Goal: Information Seeking & Learning: Check status

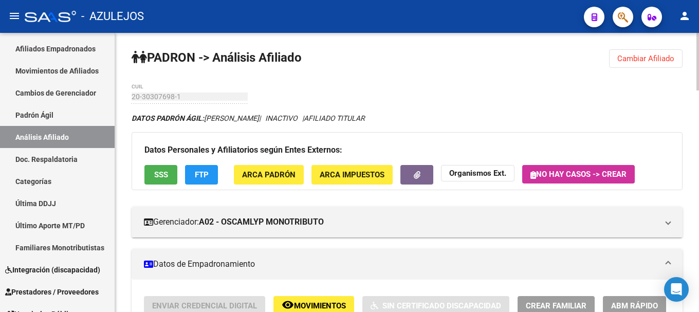
click at [636, 61] on span "Cambiar Afiliado" at bounding box center [645, 58] width 57 height 9
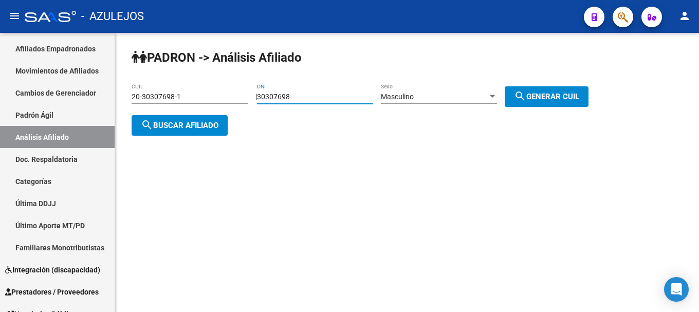
drag, startPoint x: 318, startPoint y: 97, endPoint x: 241, endPoint y: 106, distance: 77.5
click at [241, 106] on app-analisis-afiliado "PADRON -> Análisis Afiliado 20-30307698-1 CUIL | 30307698 DNI Masculino Sexo se…" at bounding box center [364, 110] width 464 height 37
type input "30921862"
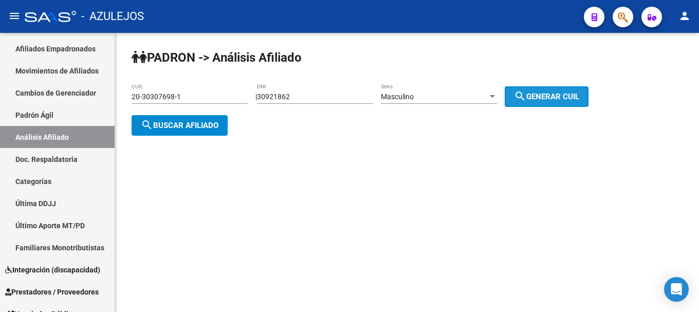
click at [567, 88] on button "search Generar CUIL" at bounding box center [546, 96] width 84 height 21
type input "20-30921862-1"
click at [182, 133] on button "search Buscar afiliado" at bounding box center [180, 125] width 96 height 21
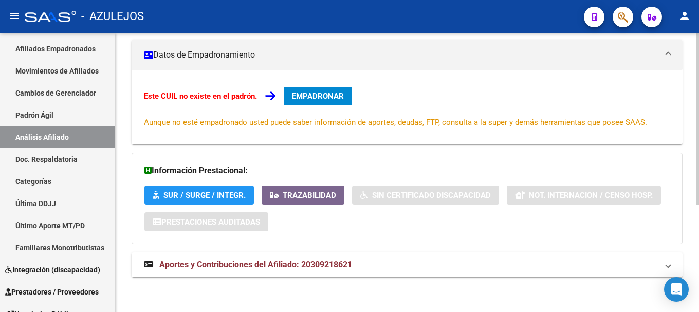
scroll to position [174, 0]
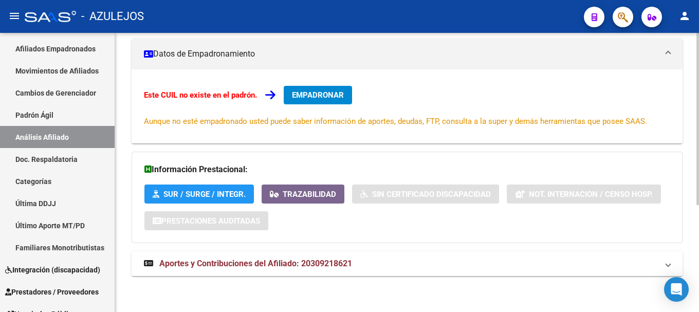
click at [286, 261] on span "Aportes y Contribuciones del Afiliado: 20309218621" at bounding box center [255, 263] width 193 height 10
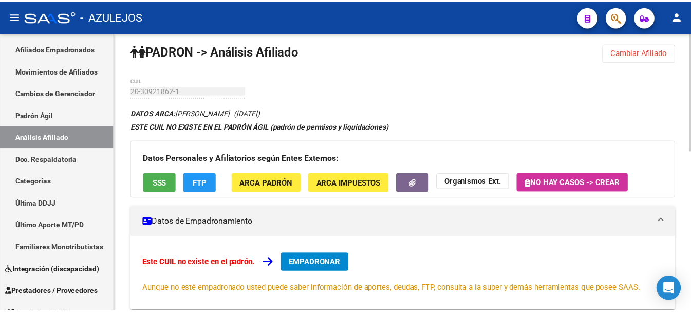
scroll to position [0, 0]
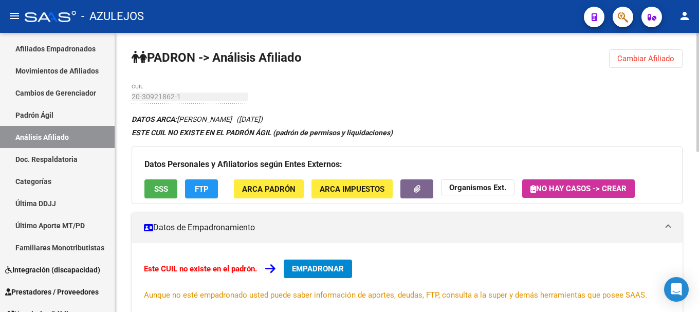
click at [668, 58] on span "Cambiar Afiliado" at bounding box center [645, 58] width 57 height 9
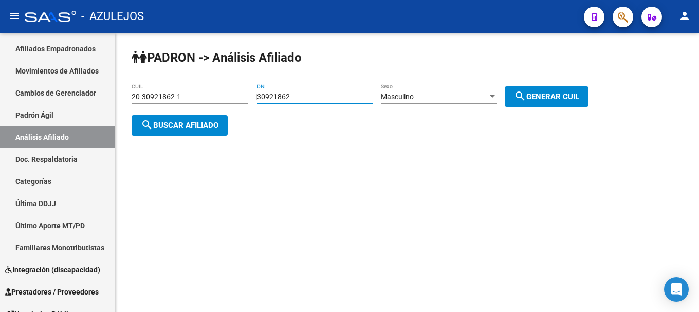
drag, startPoint x: 349, startPoint y: 98, endPoint x: 211, endPoint y: 100, distance: 137.7
click at [211, 100] on app-analisis-afiliado "PADRON -> Análisis Afiliado 20-30921862-1 CUIL | 30921862 DNI Masculino Sexo se…" at bounding box center [364, 110] width 464 height 37
type input "36295185"
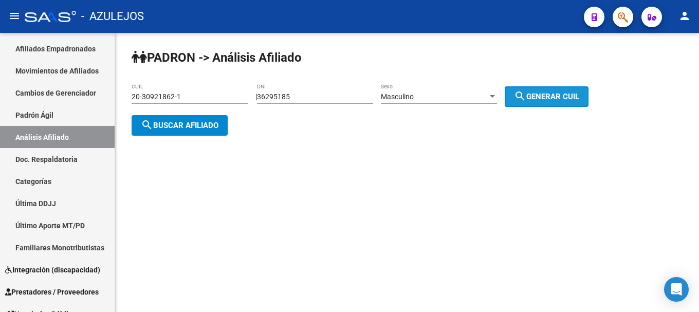
click at [526, 92] on mat-icon "search" at bounding box center [520, 96] width 12 height 12
type input "20-36295185-3"
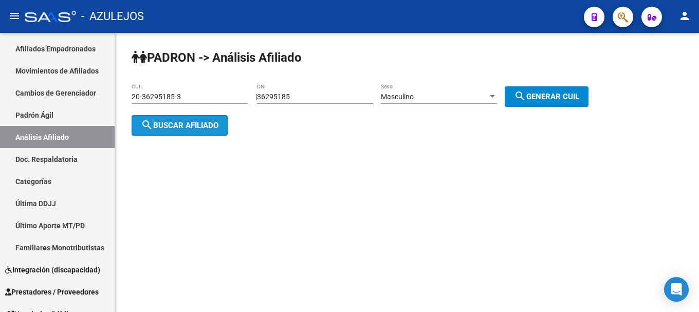
click at [181, 125] on span "search Buscar afiliado" at bounding box center [180, 125] width 78 height 9
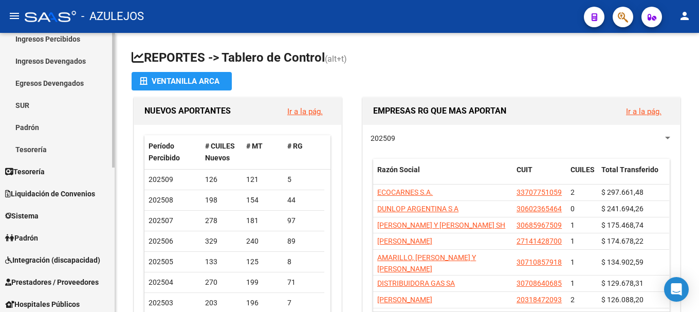
scroll to position [103, 0]
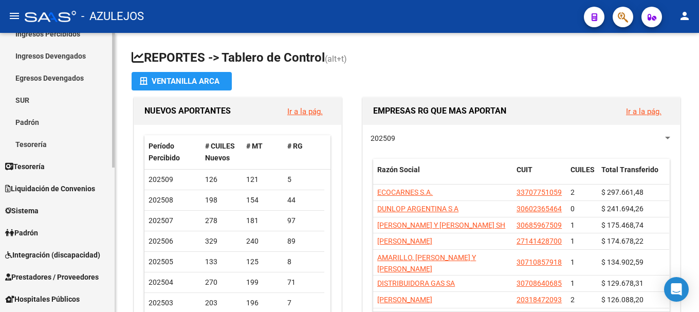
click at [37, 238] on span "Padrón" at bounding box center [21, 232] width 33 height 11
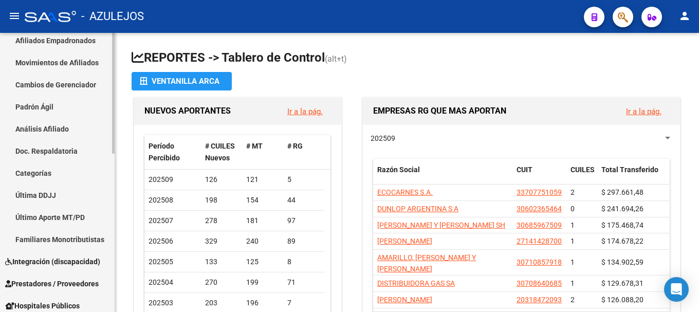
scroll to position [154, 0]
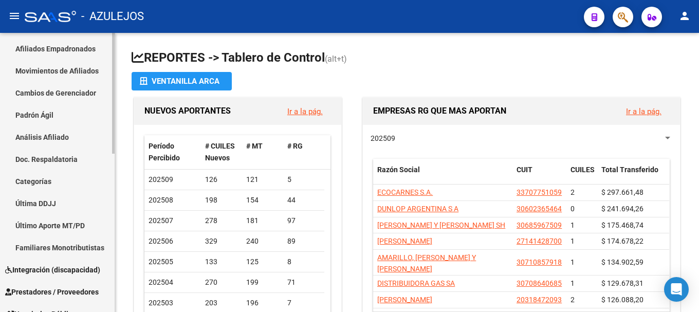
click at [80, 134] on link "Análisis Afiliado" at bounding box center [57, 137] width 115 height 22
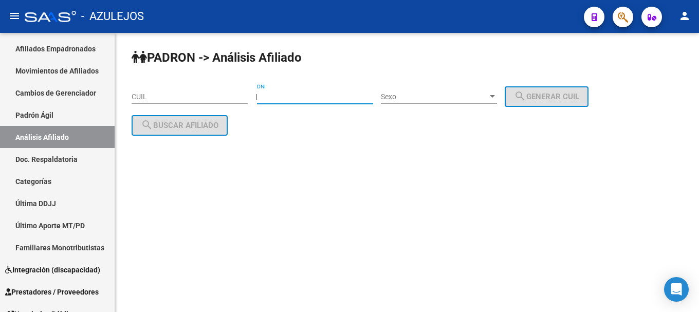
click at [322, 96] on input "DNI" at bounding box center [315, 96] width 116 height 9
type input "36295185"
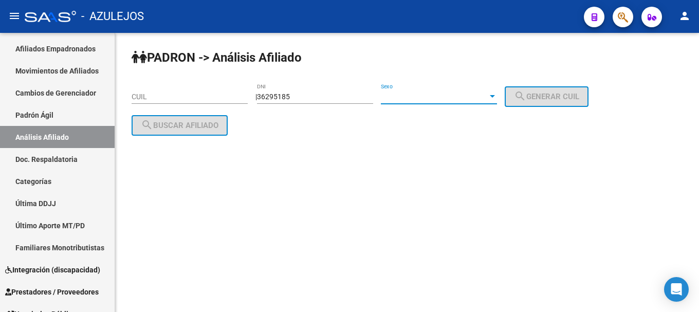
click at [497, 94] on div at bounding box center [491, 96] width 9 height 8
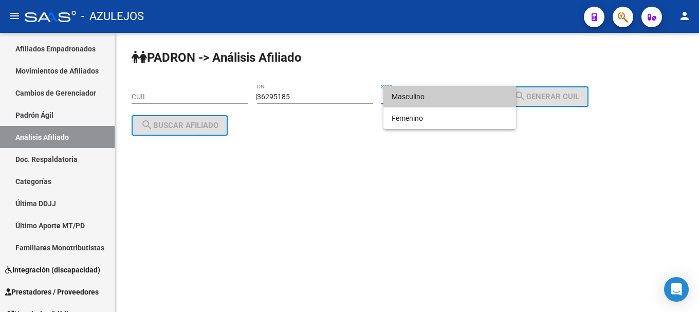
click at [471, 98] on span "Masculino" at bounding box center [449, 97] width 116 height 22
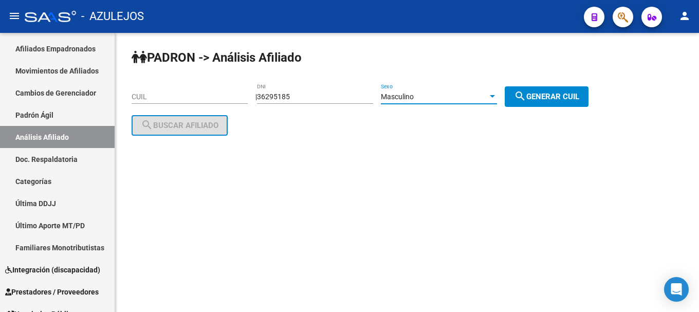
click at [526, 96] on mat-icon "search" at bounding box center [520, 96] width 12 height 12
type input "20-36295185-3"
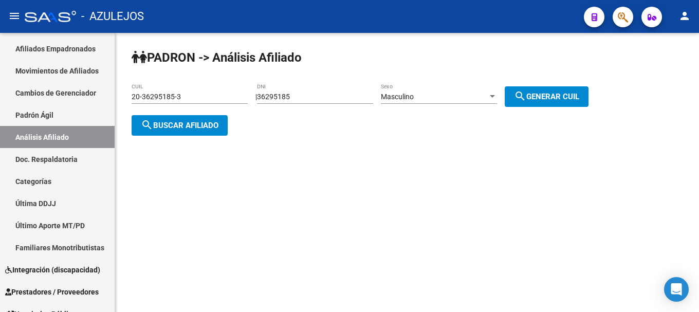
click at [222, 119] on button "search Buscar afiliado" at bounding box center [180, 125] width 96 height 21
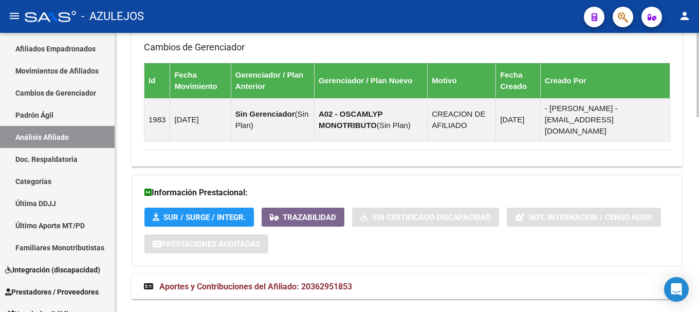
scroll to position [642, 0]
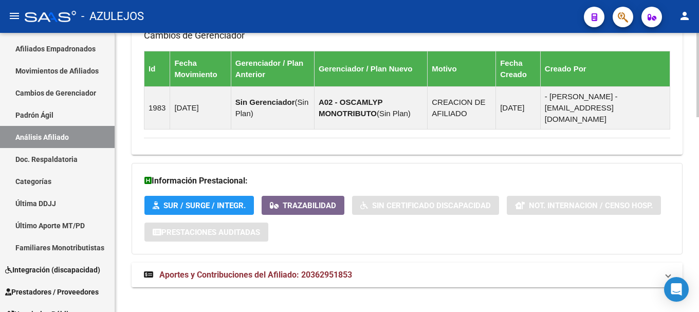
click at [189, 270] on span "Aportes y Contribuciones del Afiliado: 20362951853" at bounding box center [255, 275] width 193 height 10
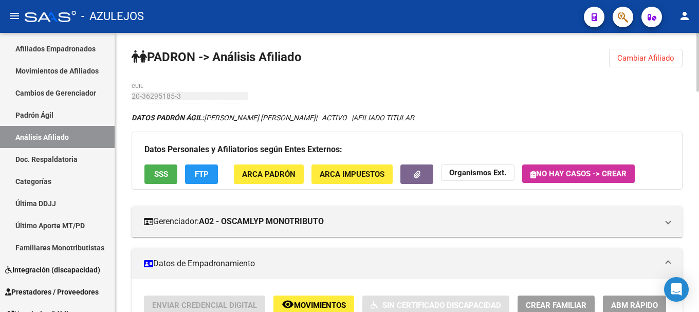
scroll to position [0, 0]
